Goal: Task Accomplishment & Management: Complete application form

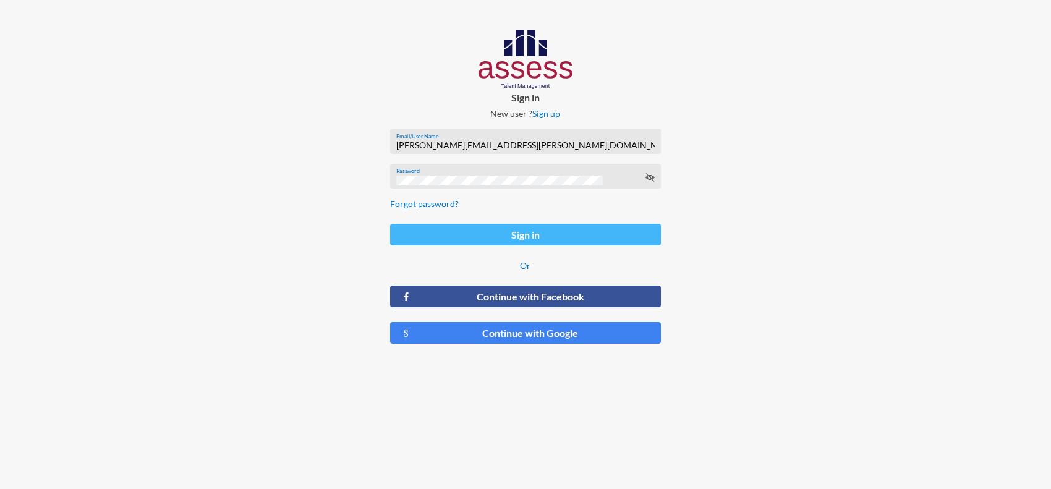
click at [501, 242] on button "Sign in" at bounding box center [525, 235] width 271 height 22
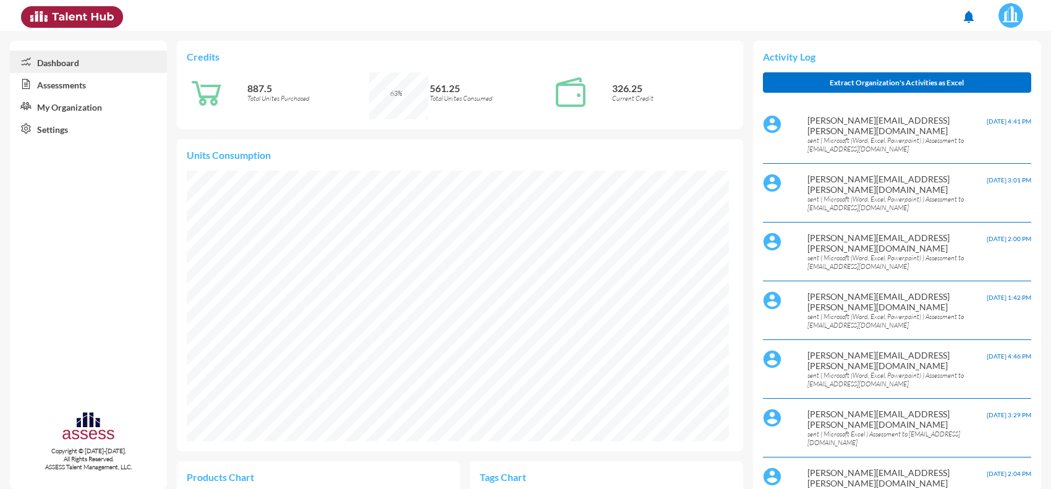
scroll to position [125, 252]
click at [76, 82] on link "Assessments" at bounding box center [88, 84] width 157 height 22
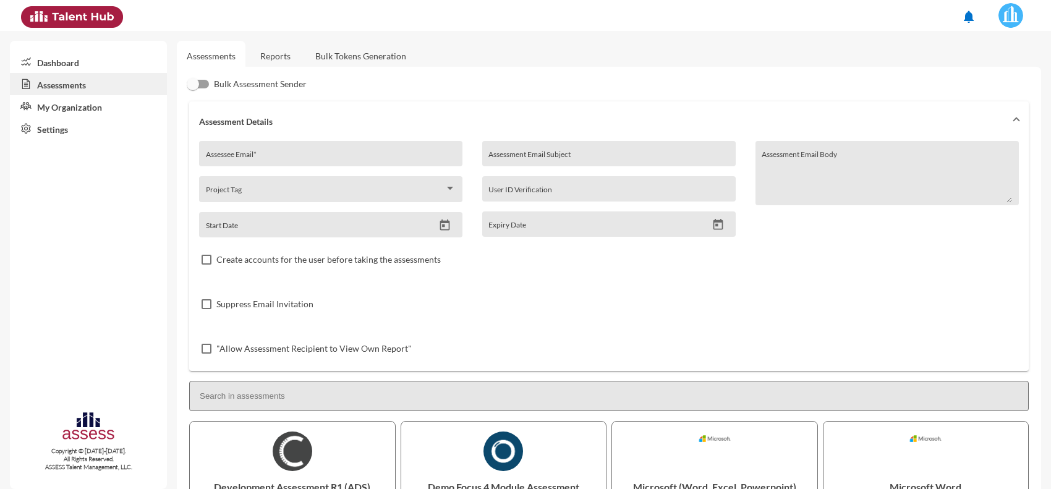
click at [312, 159] on input "Assessee Email *" at bounding box center [331, 158] width 250 height 10
paste input "[EMAIL_ADDRESS][DOMAIN_NAME]"
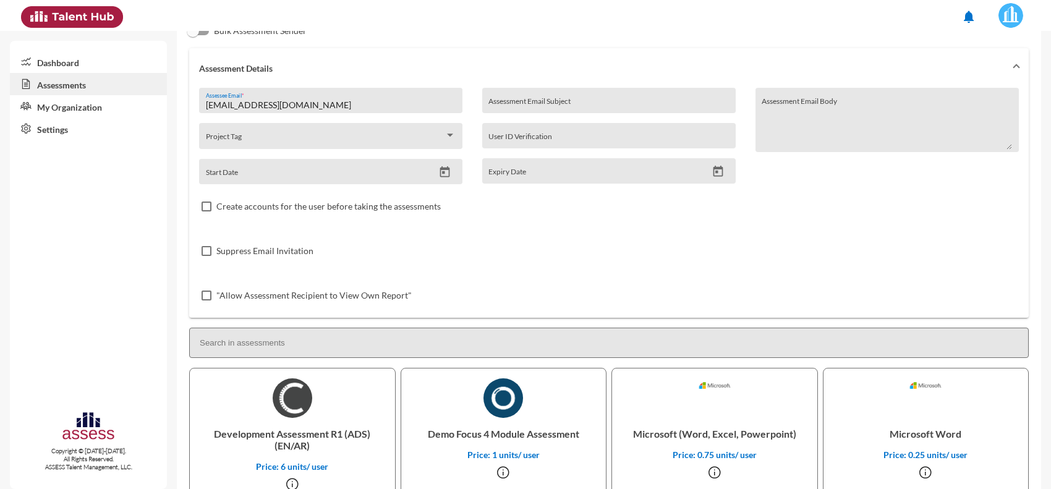
scroll to position [232, 0]
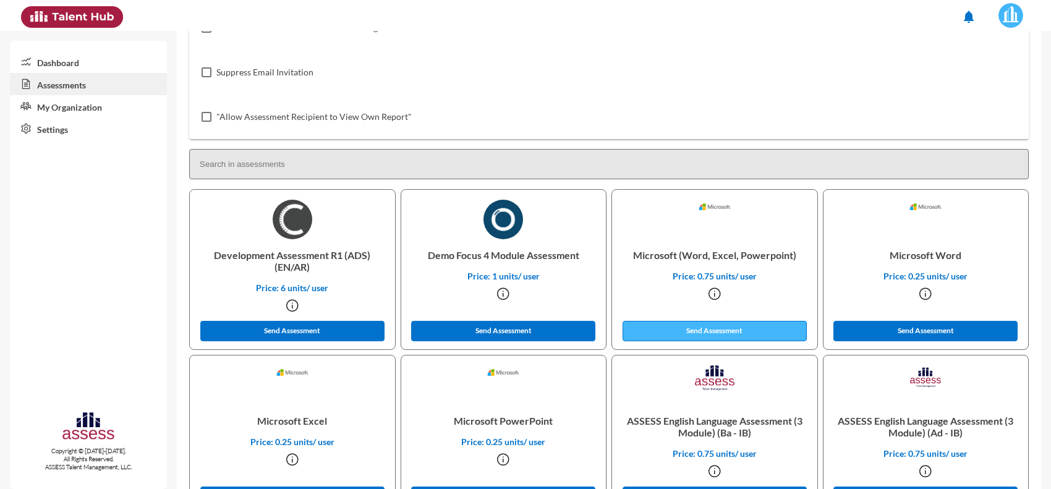
type input "[EMAIL_ADDRESS][DOMAIN_NAME]"
click at [651, 334] on button "Send Assessment" at bounding box center [714, 331] width 184 height 20
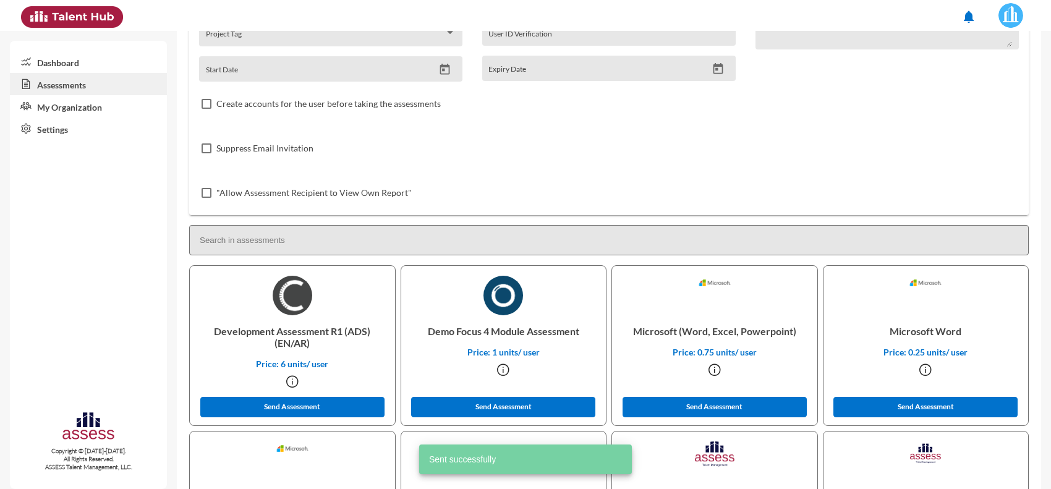
scroll to position [0, 0]
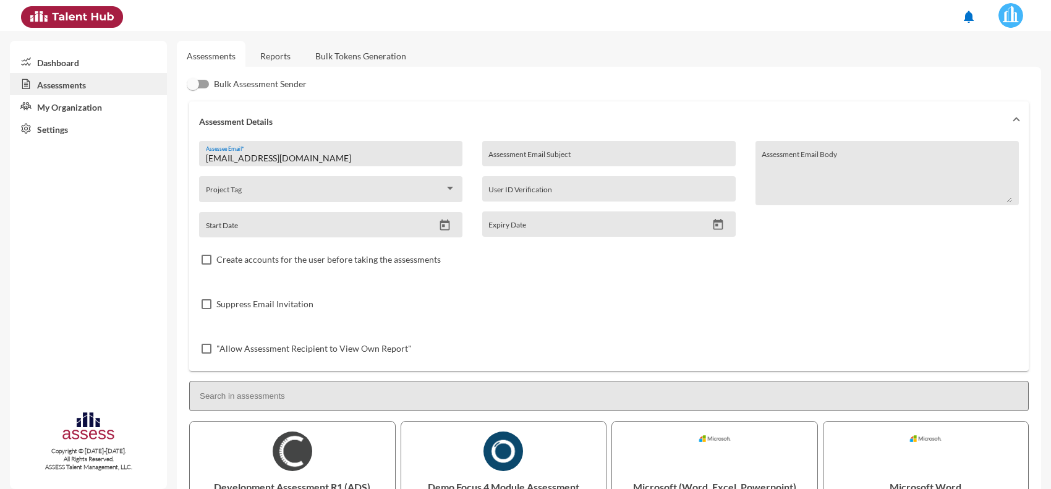
click at [273, 51] on link "Reports" at bounding box center [275, 56] width 50 height 30
